Goal: Find specific page/section: Find specific page/section

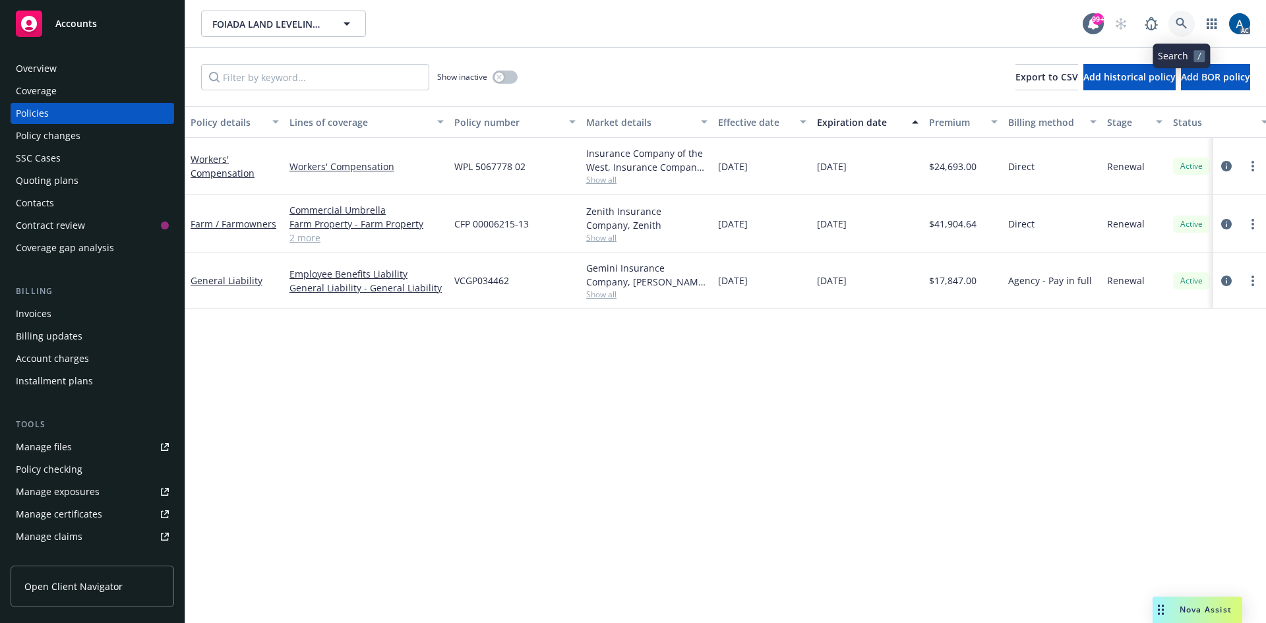
click at [1186, 23] on icon at bounding box center [1182, 24] width 12 height 12
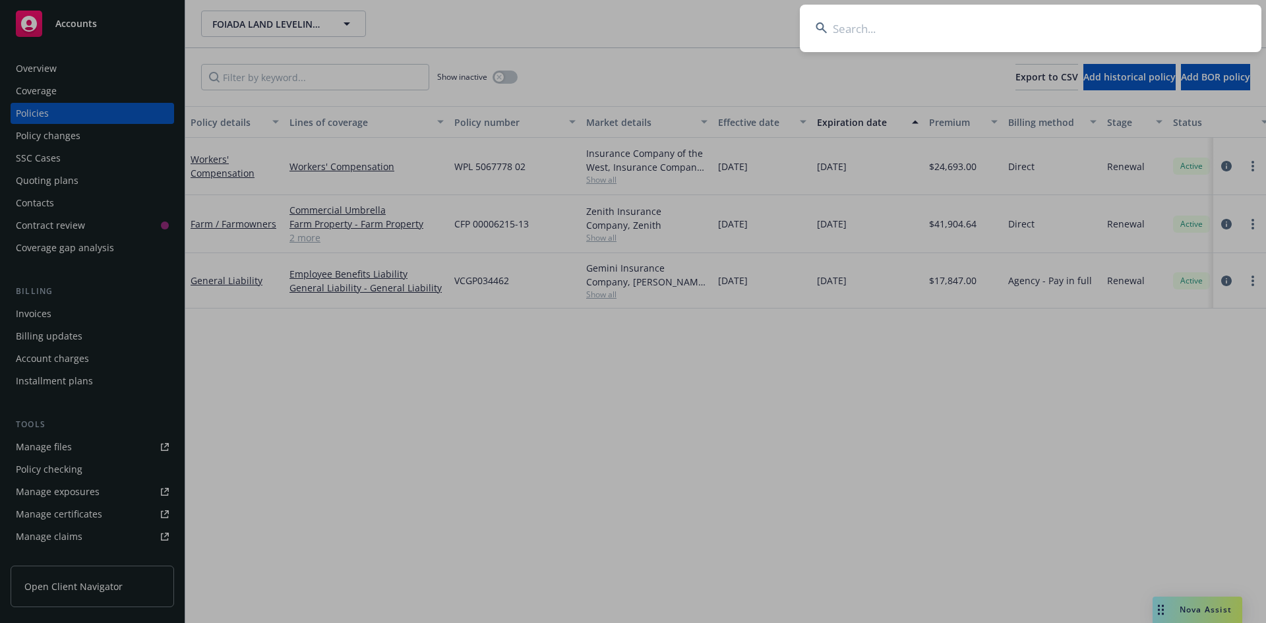
click at [1104, 34] on input at bounding box center [1031, 28] width 462 height 47
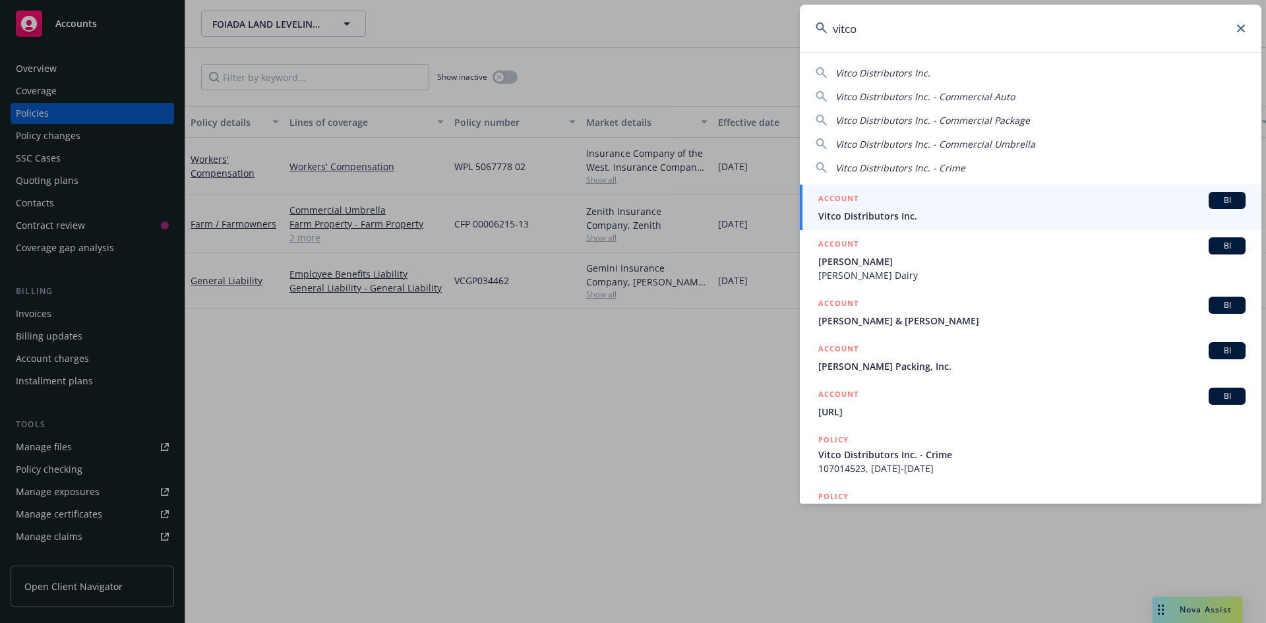
click at [917, 71] on span "Vitco Distributors Inc." at bounding box center [882, 73] width 95 height 13
type input "Vitco Distributors Inc."
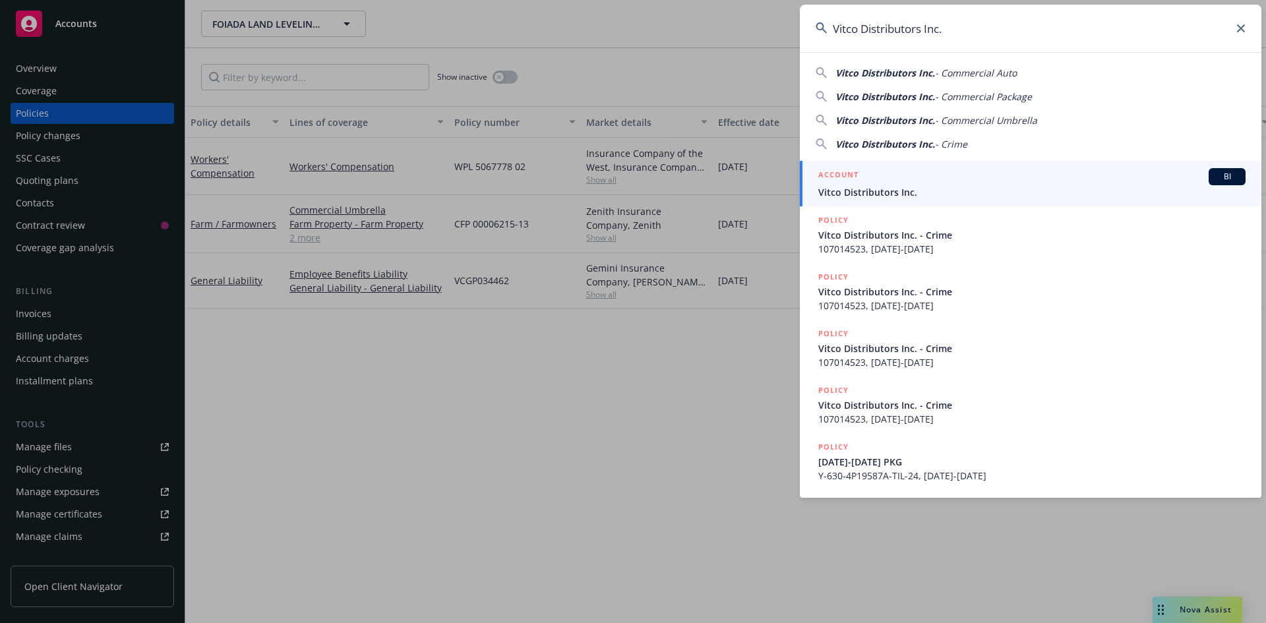
click at [935, 182] on div "ACCOUNT BI" at bounding box center [1031, 176] width 427 height 17
